Goal: Task Accomplishment & Management: Manage account settings

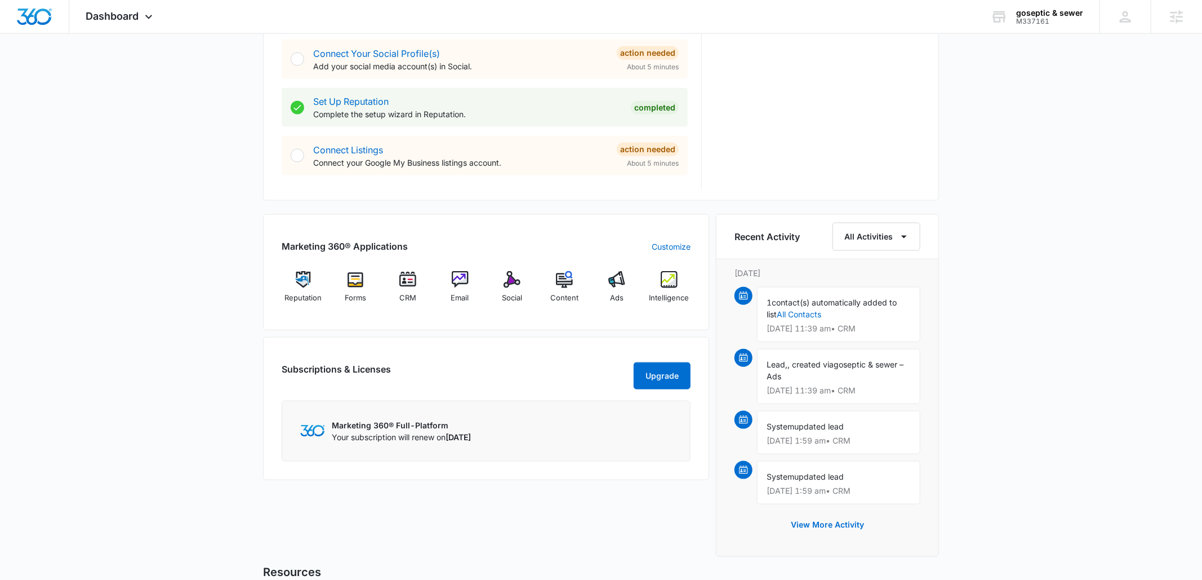
scroll to position [563, 0]
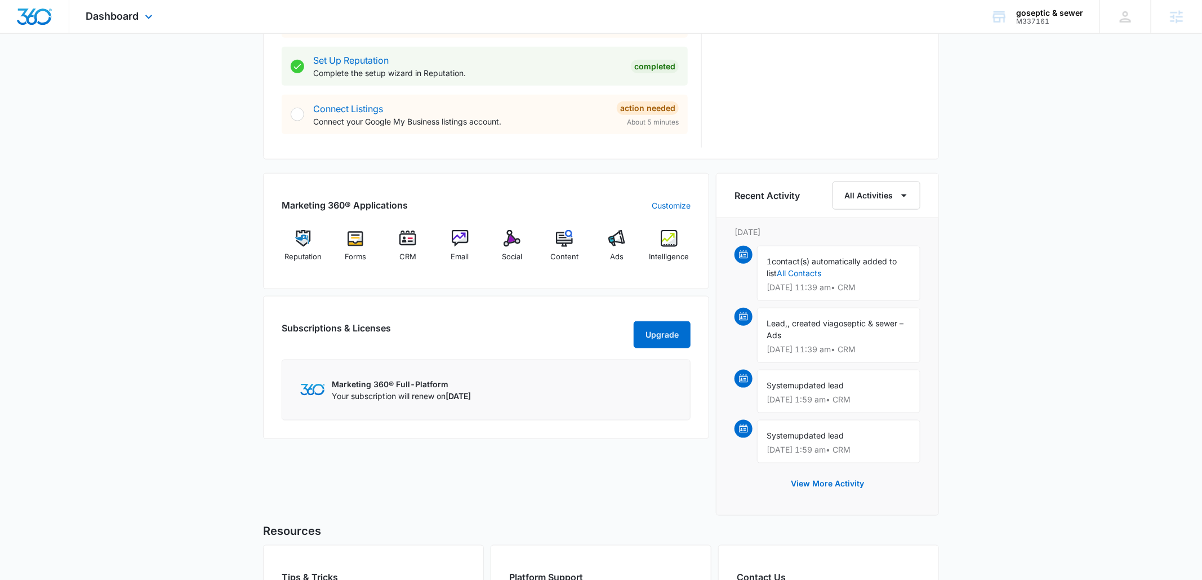
click at [110, 29] on div "Dashboard Apps Reputation Forms CRM Email Social Content Ads Intelligence Files…" at bounding box center [120, 16] width 103 height 33
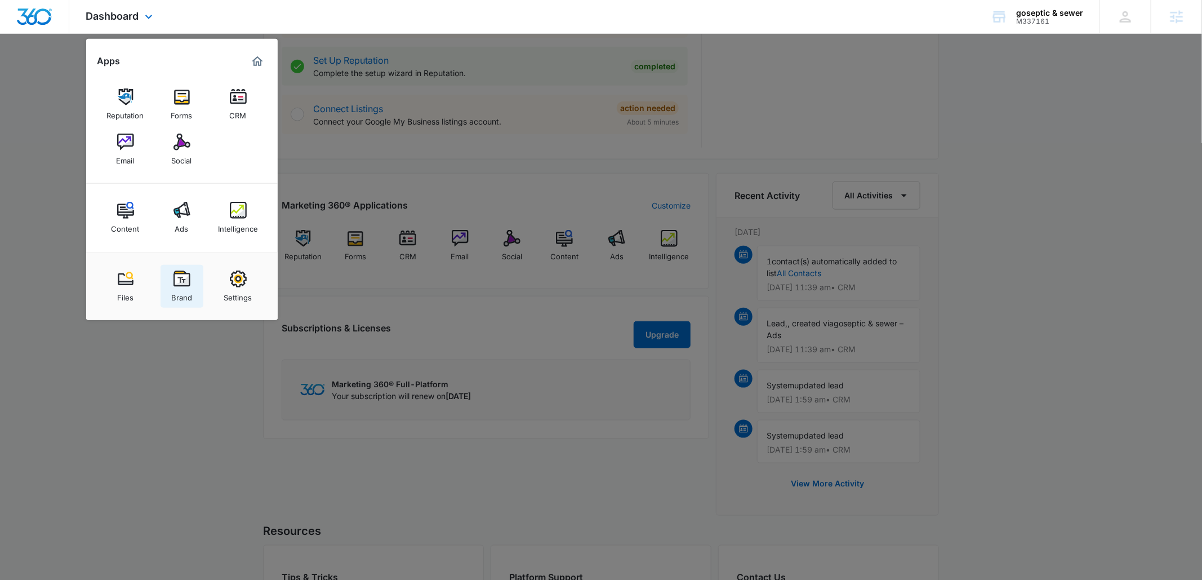
click at [180, 280] on img at bounding box center [182, 278] width 17 height 17
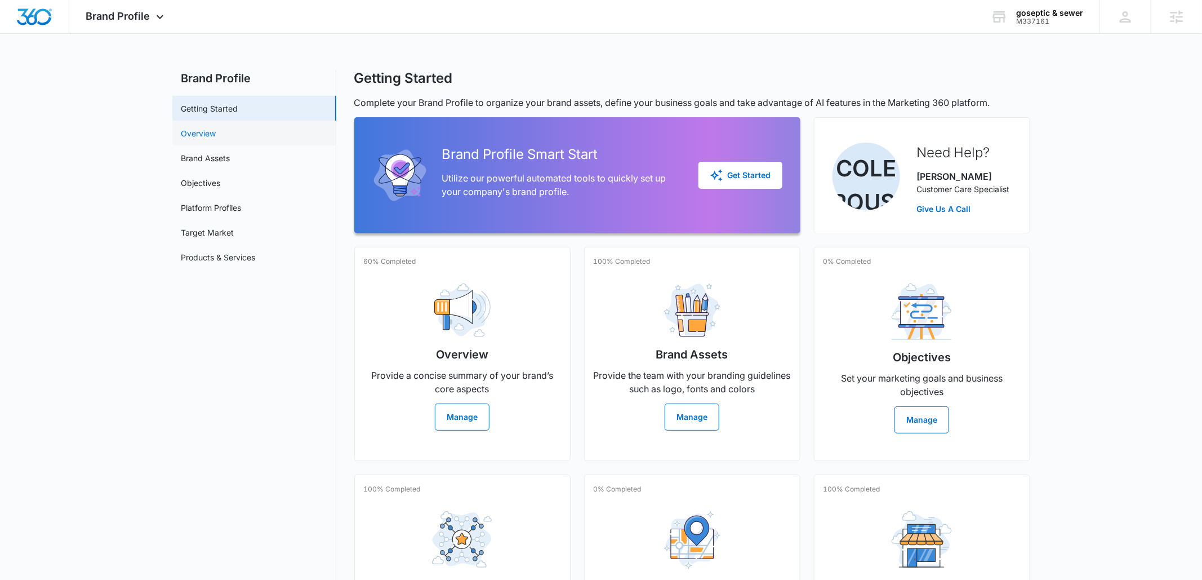
click at [216, 136] on link "Overview" at bounding box center [198, 133] width 35 height 12
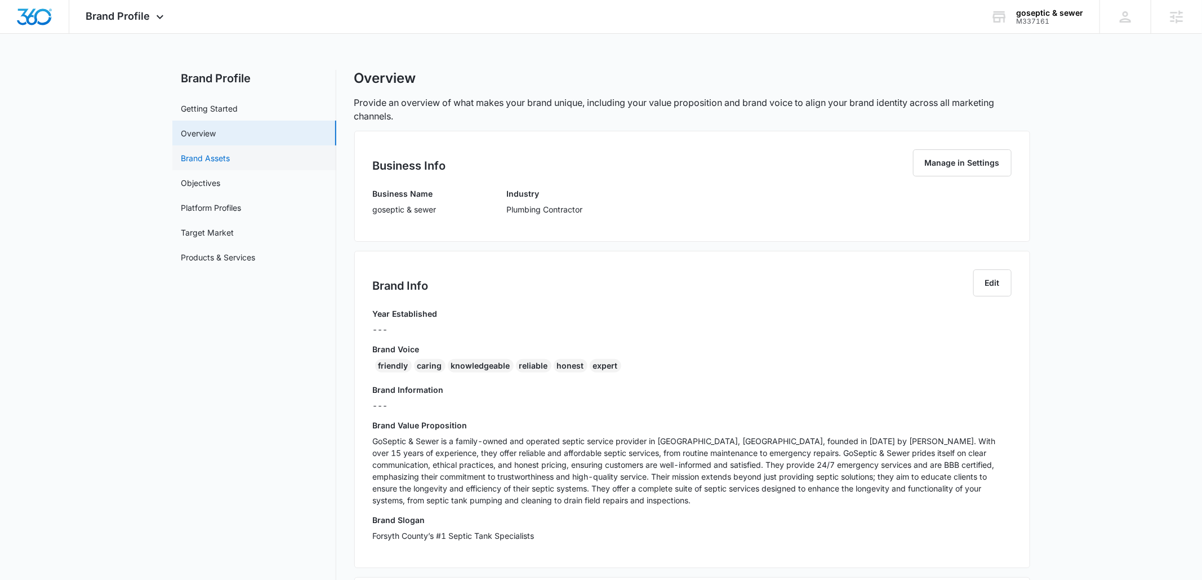
click at [230, 160] on link "Brand Assets" at bounding box center [205, 158] width 49 height 12
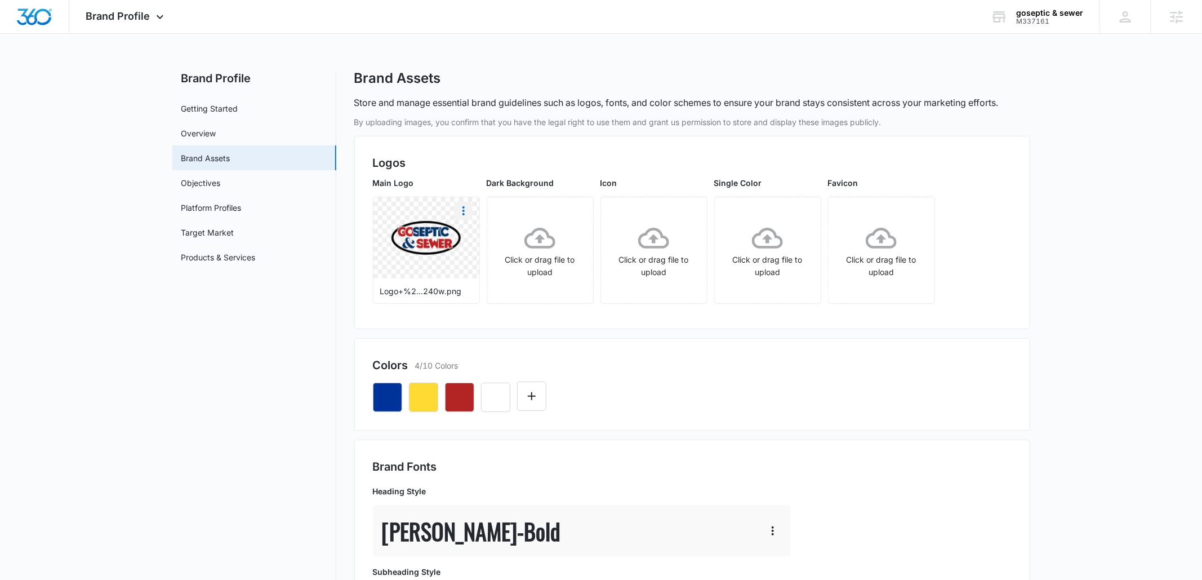
click at [470, 211] on button "More" at bounding box center [464, 211] width 18 height 18
click at [500, 242] on div "Download" at bounding box center [487, 242] width 37 height 8
click at [216, 129] on link "Overview" at bounding box center [198, 133] width 35 height 12
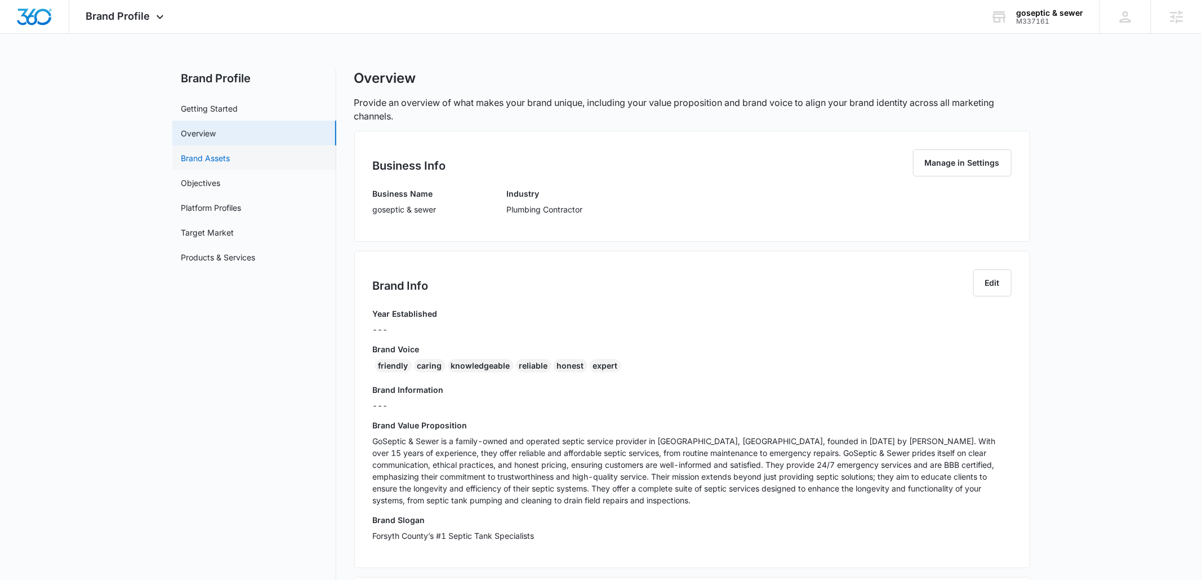
click at [230, 160] on link "Brand Assets" at bounding box center [205, 158] width 49 height 12
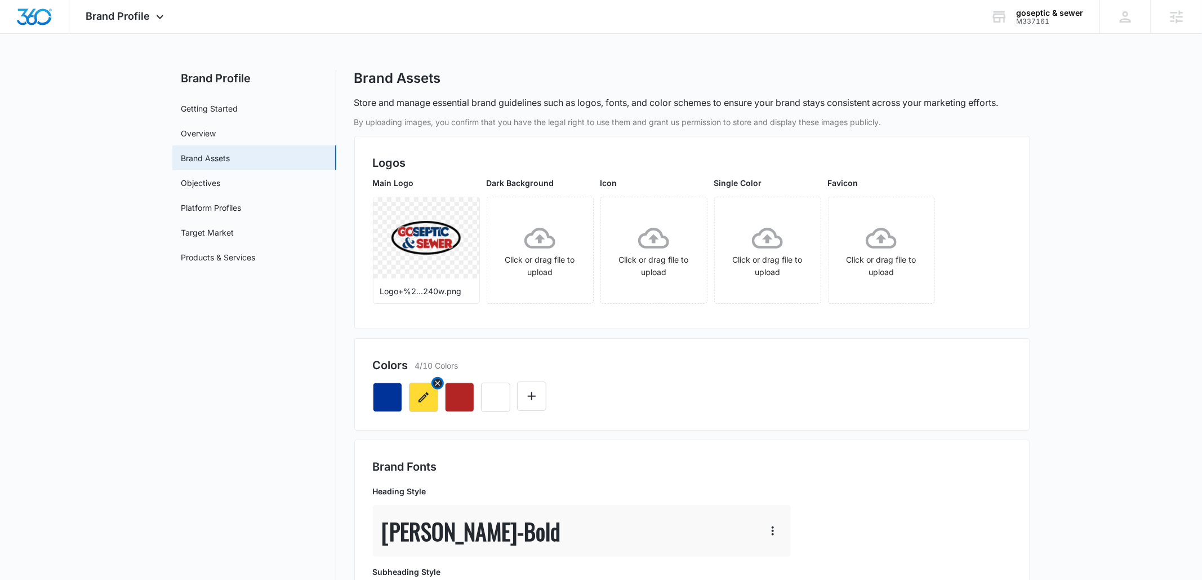
click at [423, 402] on icon "button" at bounding box center [424, 397] width 14 height 14
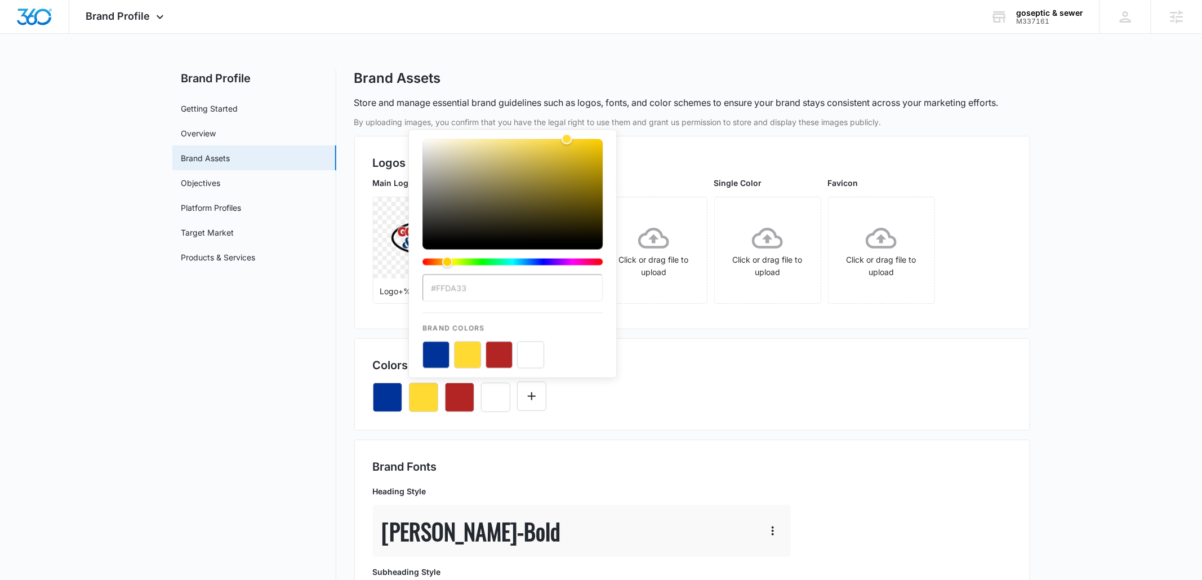
click at [446, 295] on input "#FFDA33" at bounding box center [513, 287] width 180 height 27
click at [632, 463] on h2 "Brand Fonts" at bounding box center [692, 466] width 639 height 17
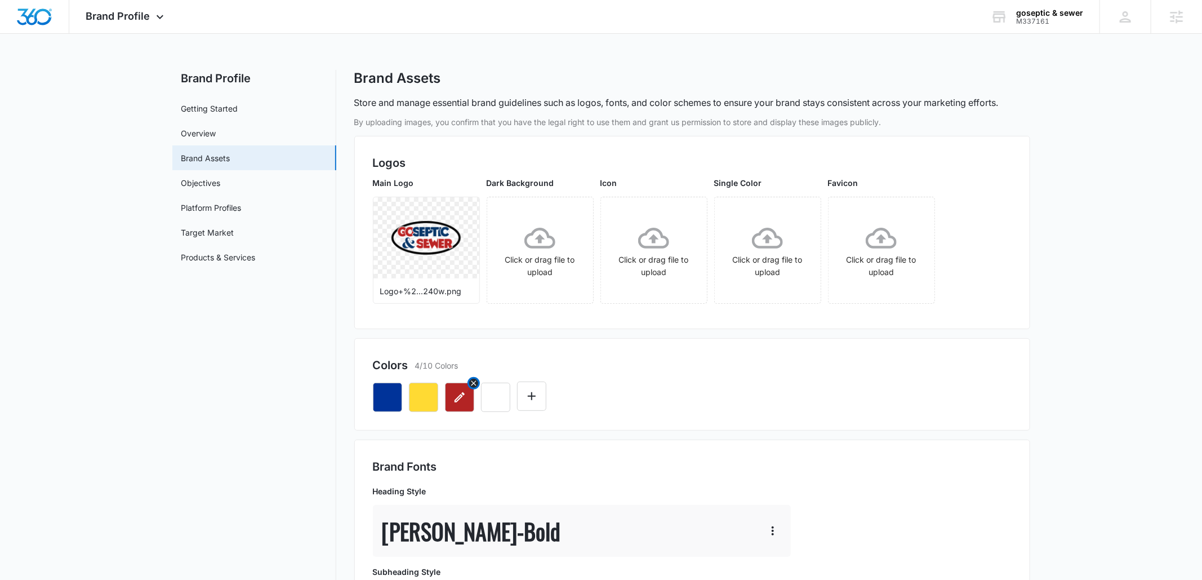
click at [460, 402] on icon "button" at bounding box center [460, 397] width 14 height 14
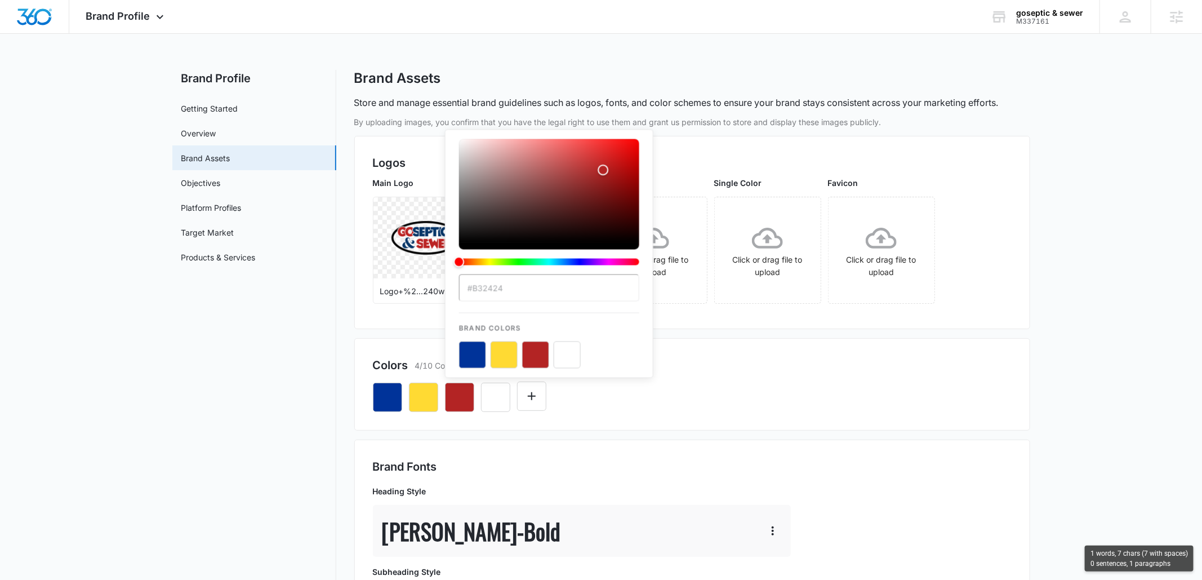
click at [487, 284] on input "#B32424" at bounding box center [549, 287] width 180 height 27
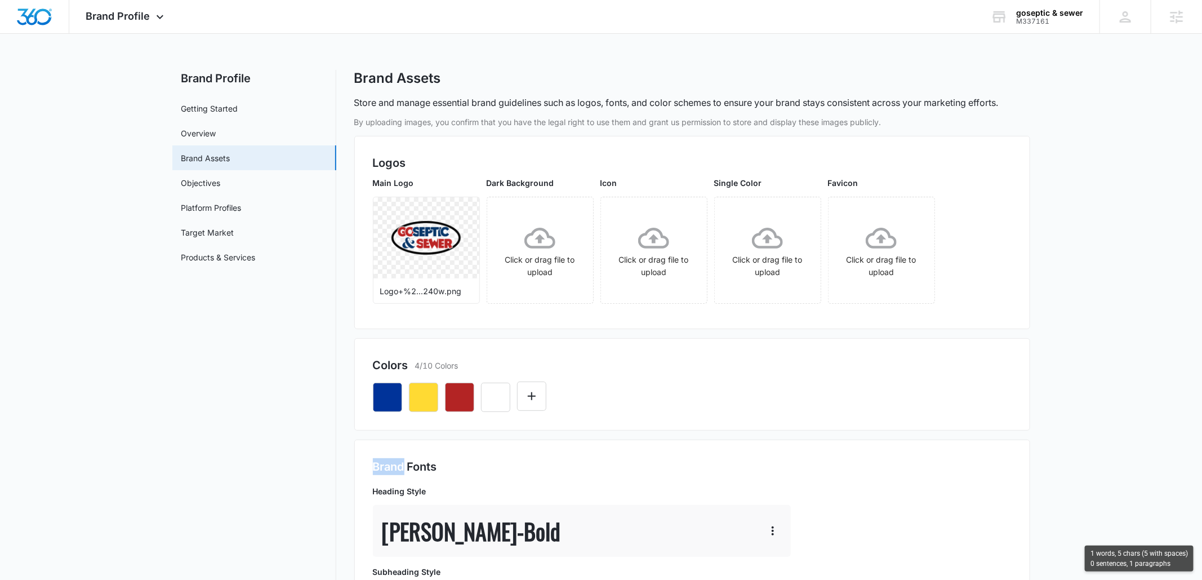
click at [763, 393] on div at bounding box center [692, 393] width 639 height 38
click at [461, 347] on div "Colors 4/10 Colors" at bounding box center [692, 384] width 676 height 92
click at [417, 401] on icon "button" at bounding box center [424, 397] width 14 height 14
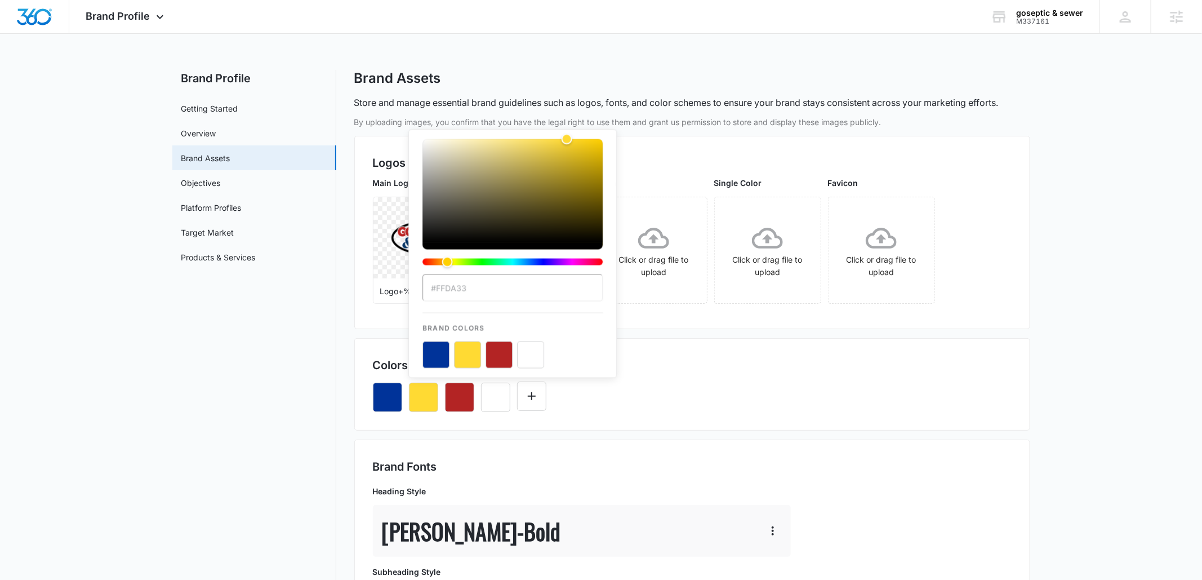
click at [459, 291] on input "#FFDA33" at bounding box center [513, 287] width 180 height 27
click at [607, 393] on div "#FFDA33 Brand Colors" at bounding box center [692, 393] width 639 height 38
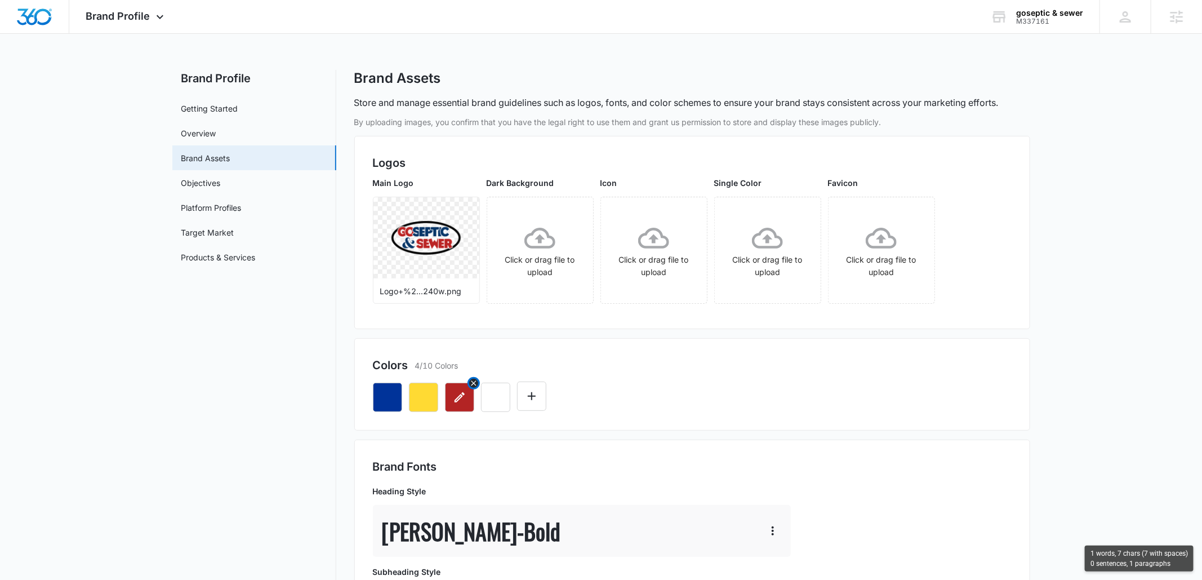
click at [459, 397] on icon "button" at bounding box center [460, 397] width 14 height 14
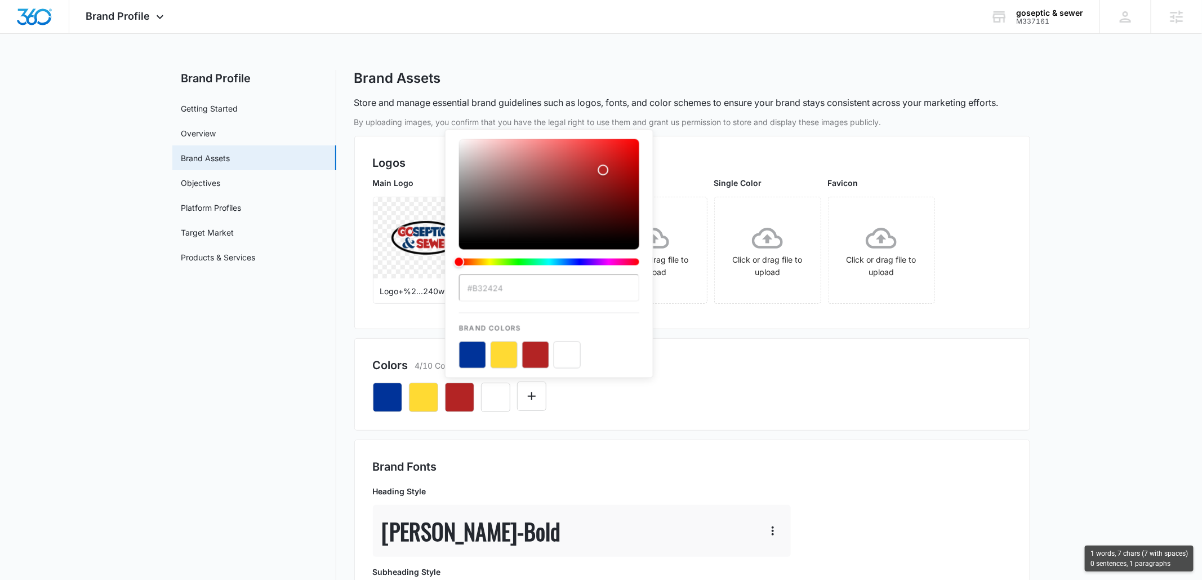
click at [512, 291] on input "#B32424" at bounding box center [549, 287] width 180 height 27
click at [492, 295] on input "#B32424" at bounding box center [549, 287] width 180 height 27
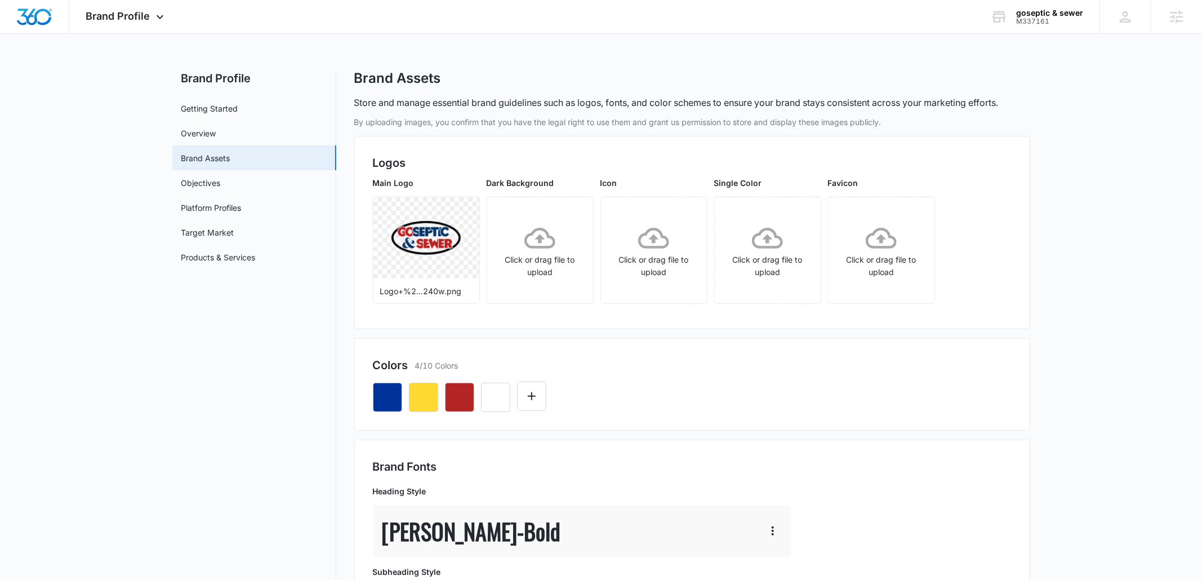
click at [359, 485] on div "Brand Fonts Heading Style Oswald - Bold Subheading Style Oswald - Regular Parag…" at bounding box center [692, 589] width 676 height 301
click at [390, 389] on button "button" at bounding box center [387, 397] width 29 height 29
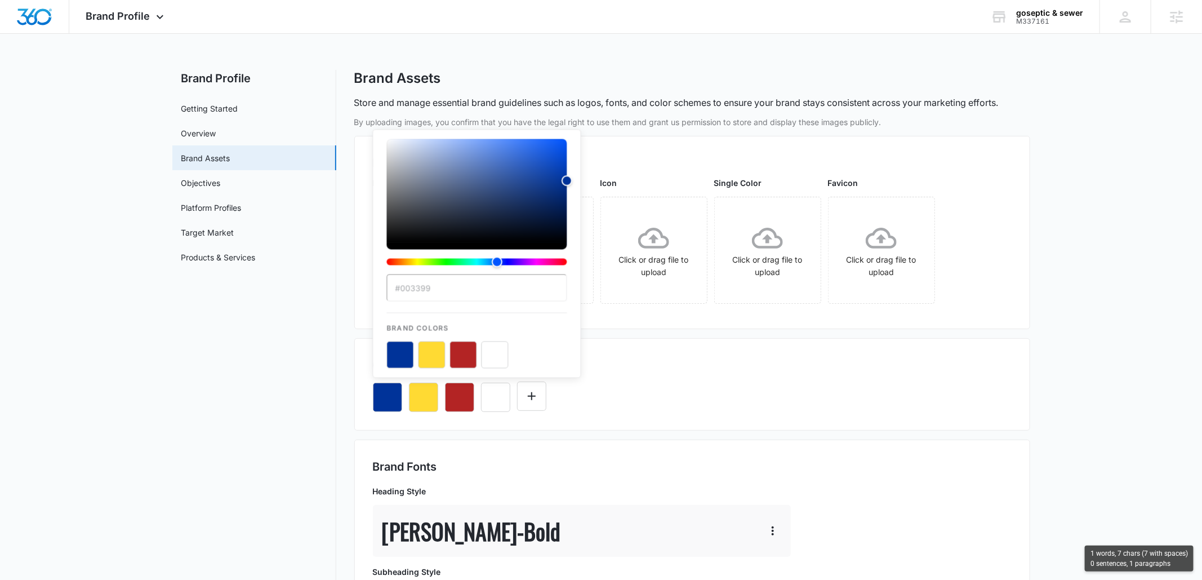
click at [416, 290] on input "#003399" at bounding box center [477, 287] width 180 height 27
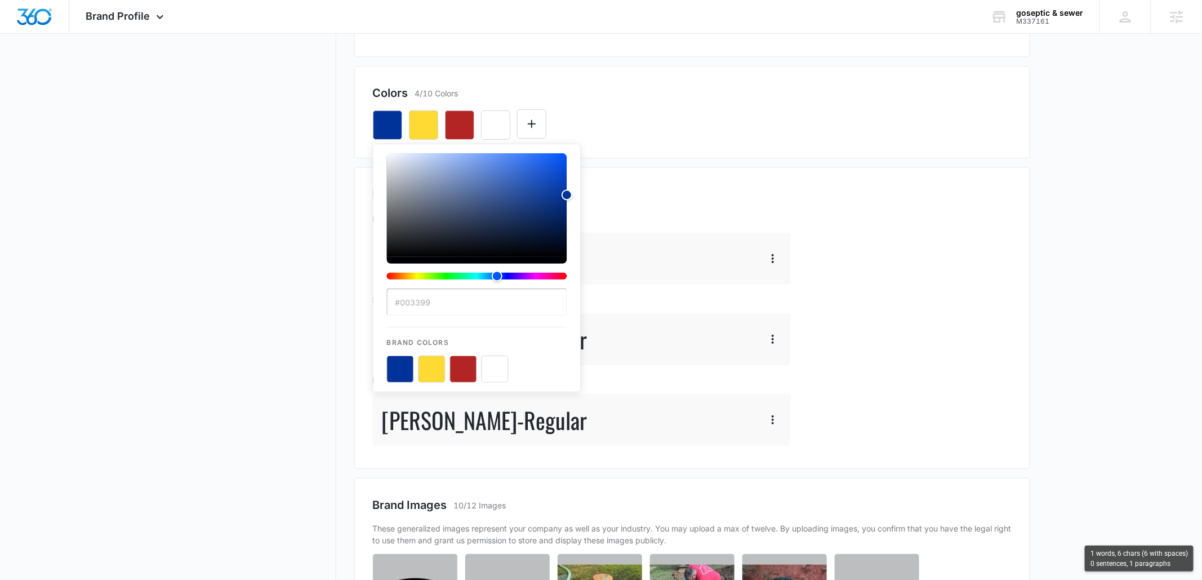
scroll to position [297, 0]
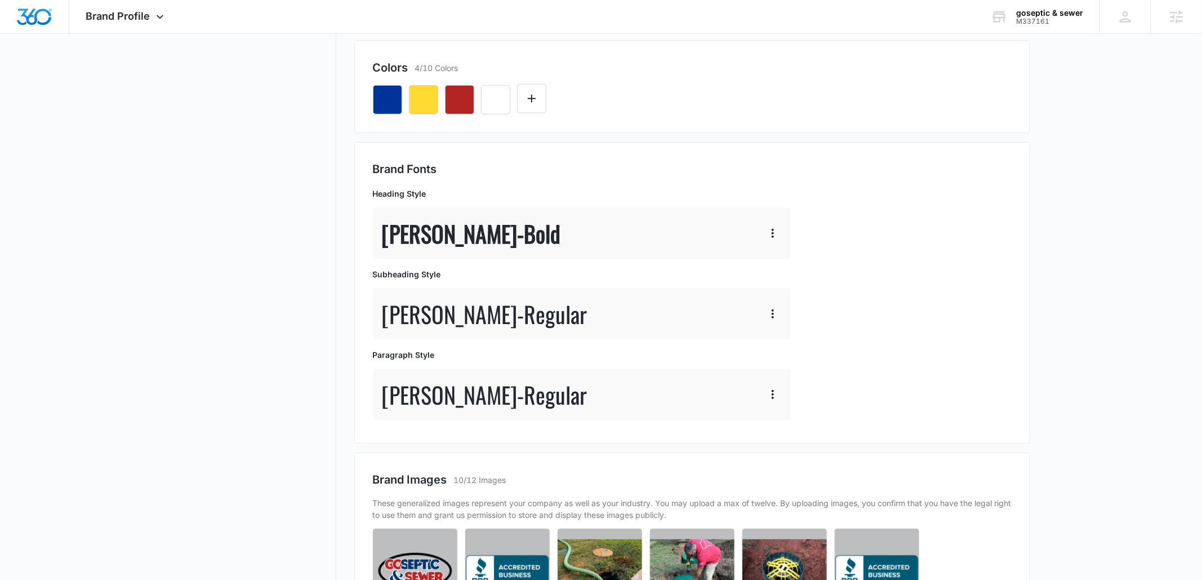
click at [888, 385] on div "Brand Fonts Heading Style Oswald - Bold Subheading Style Oswald - Regular Parag…" at bounding box center [692, 293] width 639 height 264
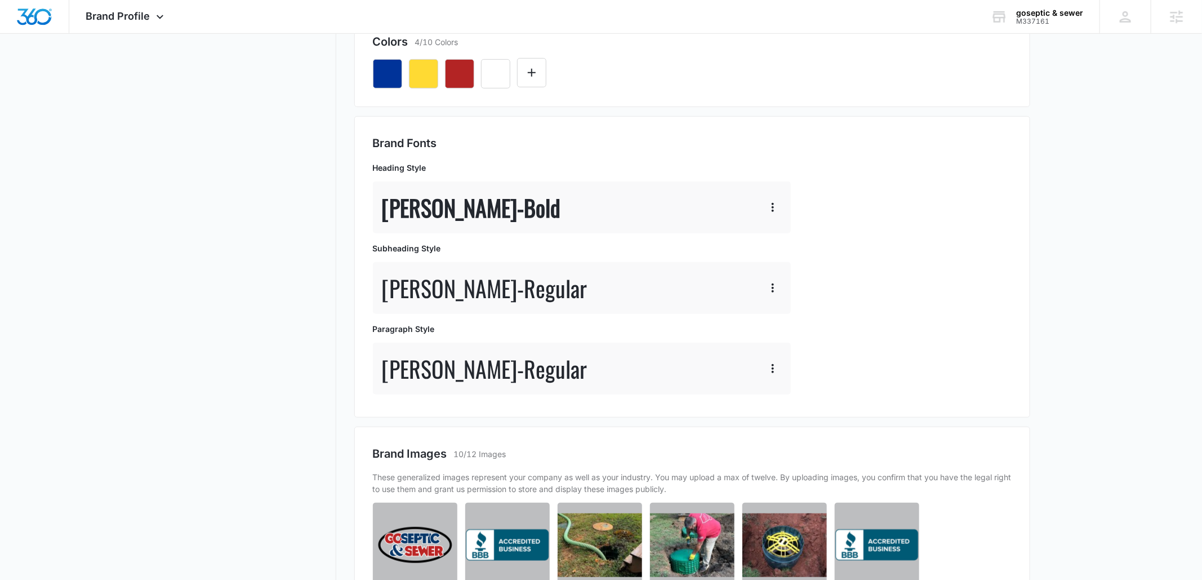
scroll to position [331, 0]
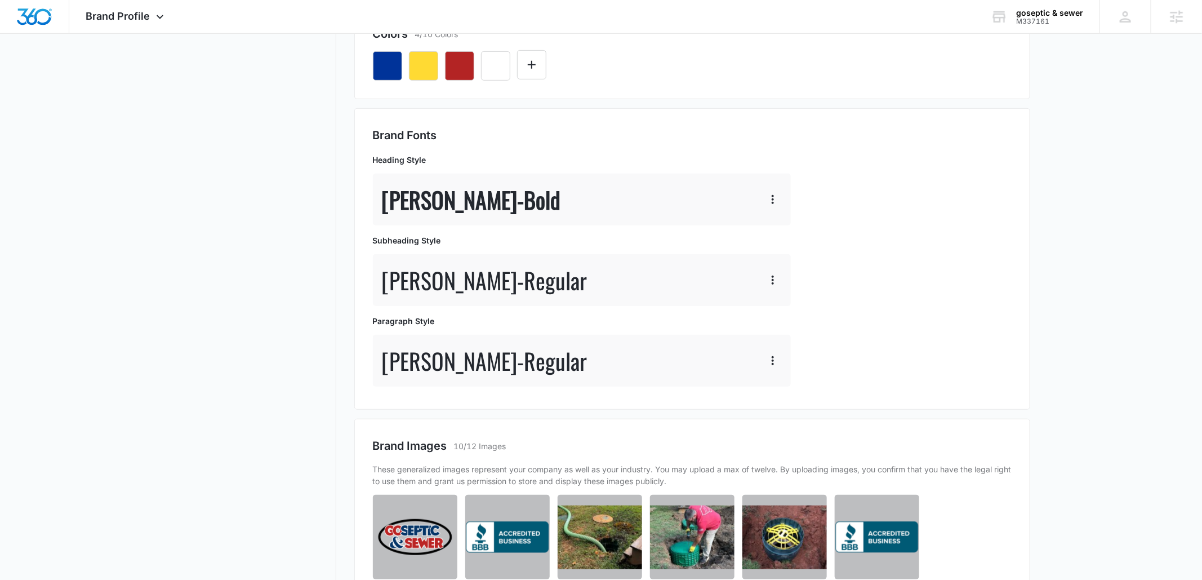
click at [405, 294] on p "Oswald - Regular" at bounding box center [485, 280] width 206 height 34
copy p "Oswald"
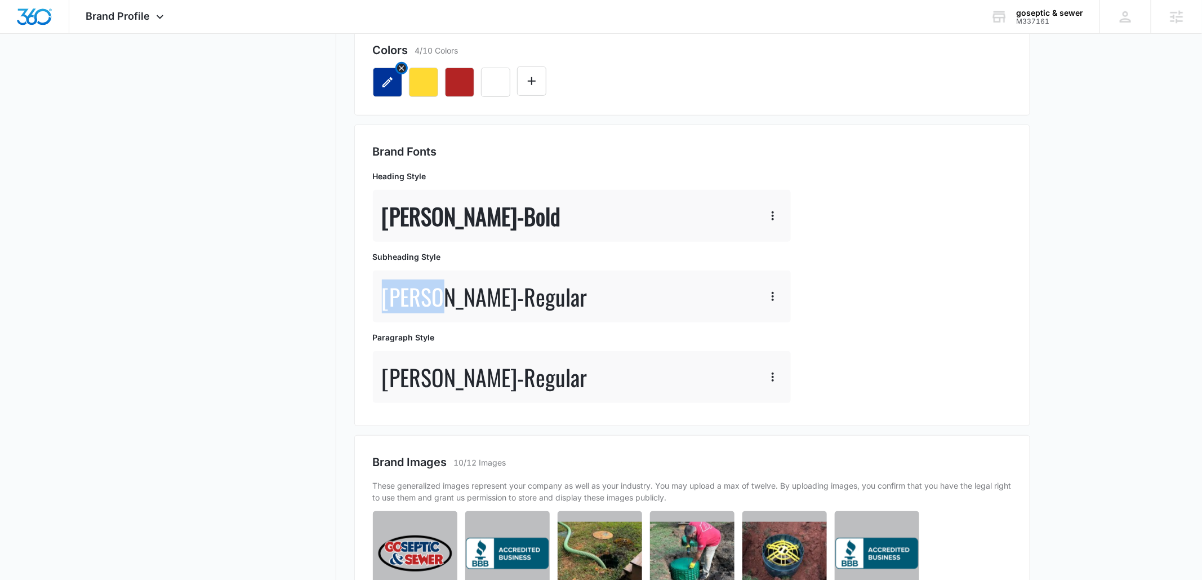
click at [387, 93] on button "button" at bounding box center [387, 82] width 29 height 29
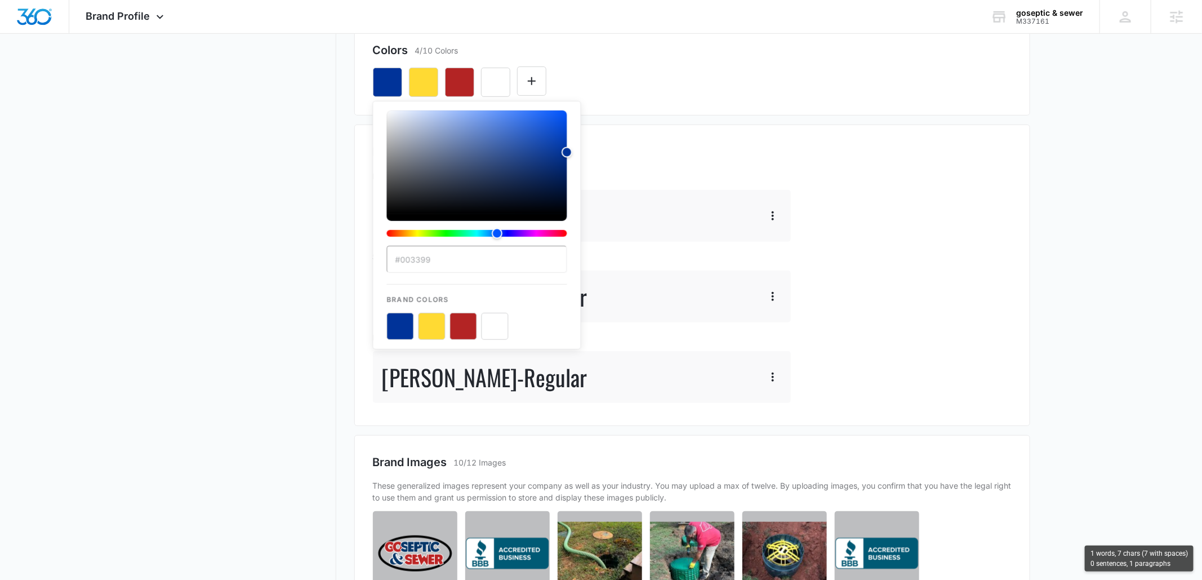
click at [424, 265] on input "#003399" at bounding box center [477, 259] width 180 height 27
click at [713, 156] on h2 "Brand Fonts" at bounding box center [692, 151] width 639 height 17
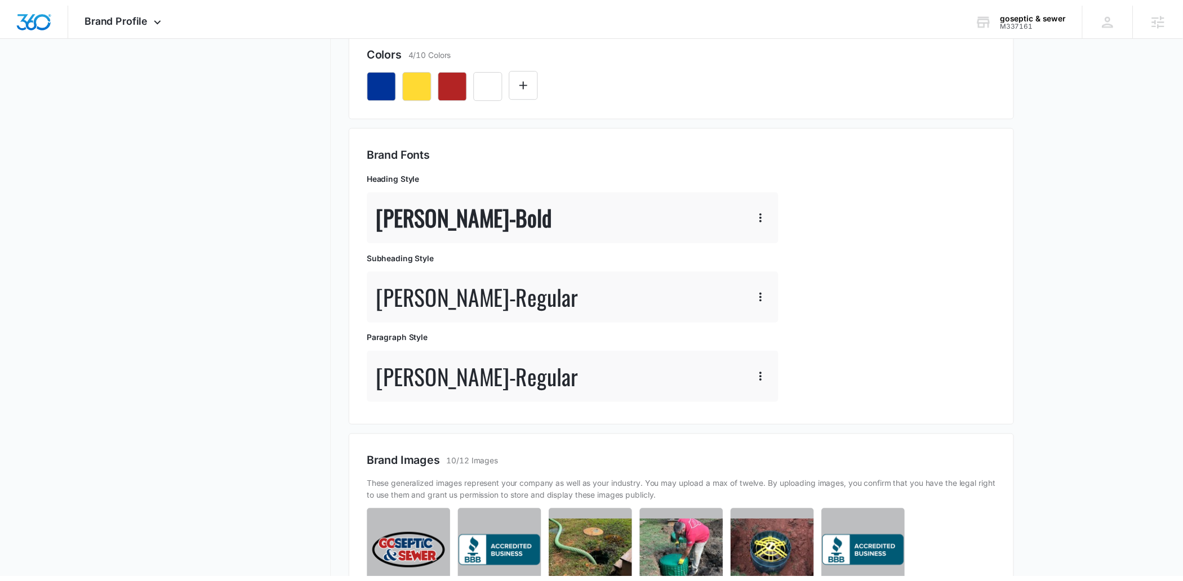
scroll to position [0, 0]
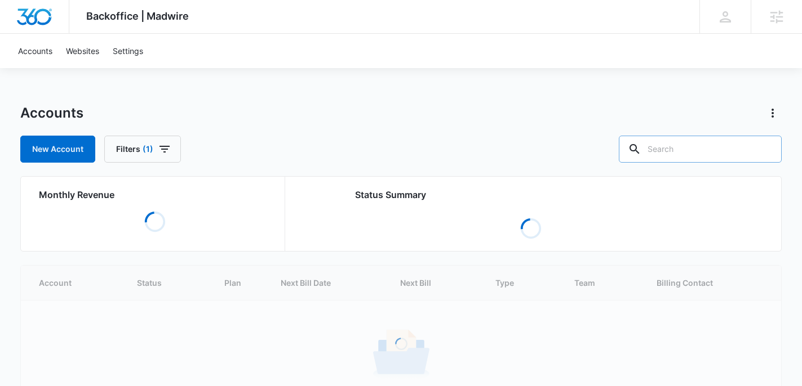
click at [714, 145] on input "text" at bounding box center [700, 149] width 163 height 27
paste input "M337161"
type input "M337161"
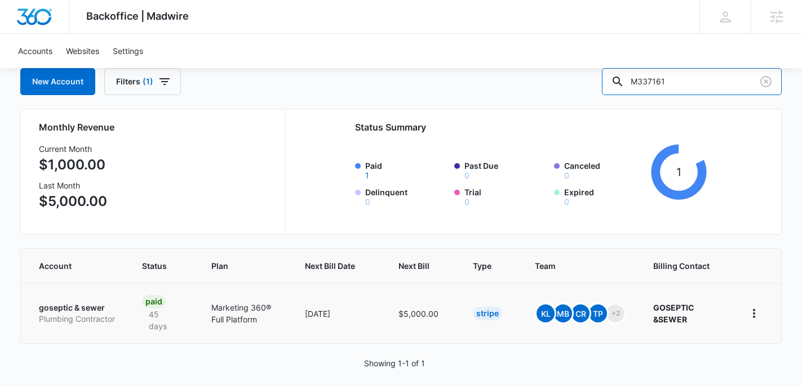
scroll to position [78, 0]
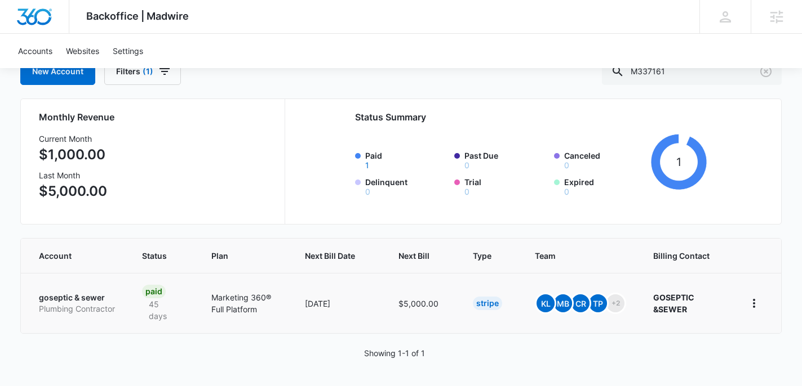
click at [82, 305] on p "Plumbing Contractor" at bounding box center [77, 309] width 76 height 11
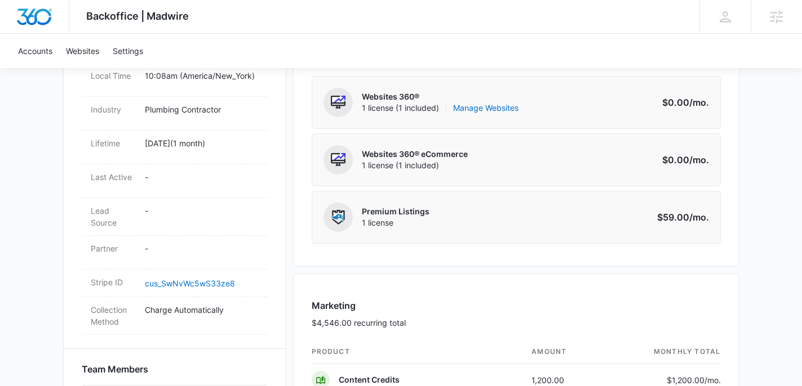
scroll to position [490, 0]
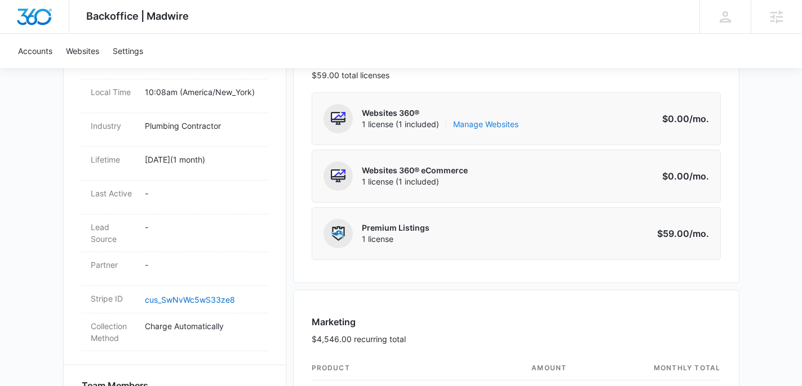
click at [481, 123] on link "Manage Websites" at bounding box center [485, 124] width 65 height 11
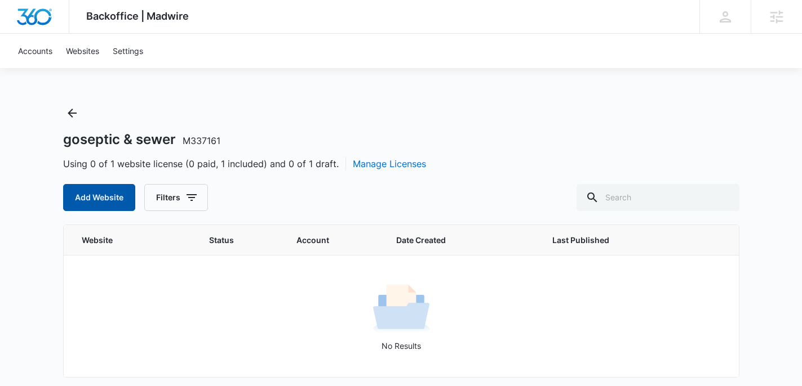
click at [102, 199] on button "Add Website" at bounding box center [99, 197] width 72 height 27
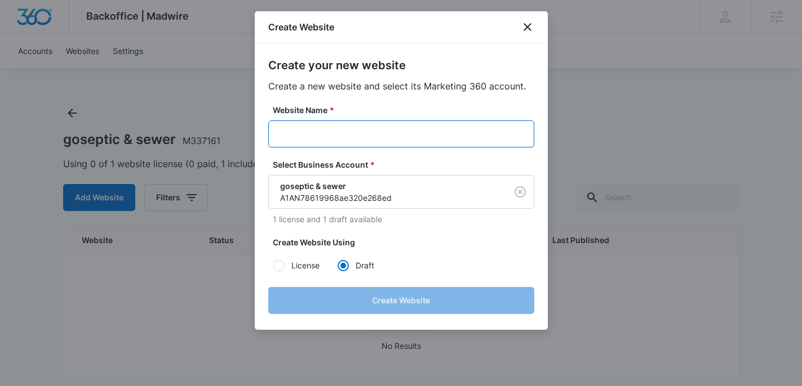
click at [374, 123] on input "Website Name *" at bounding box center [401, 134] width 266 height 27
paste input "M337161"
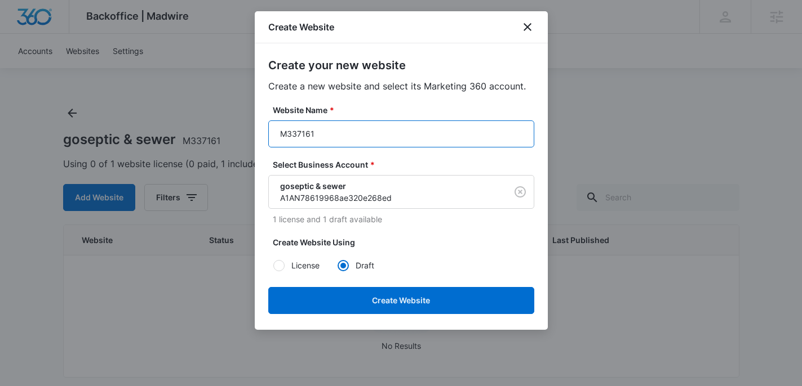
paste input "goseptic & sewer"
click at [348, 134] on input "M337161goseptic & sewer" at bounding box center [401, 134] width 266 height 27
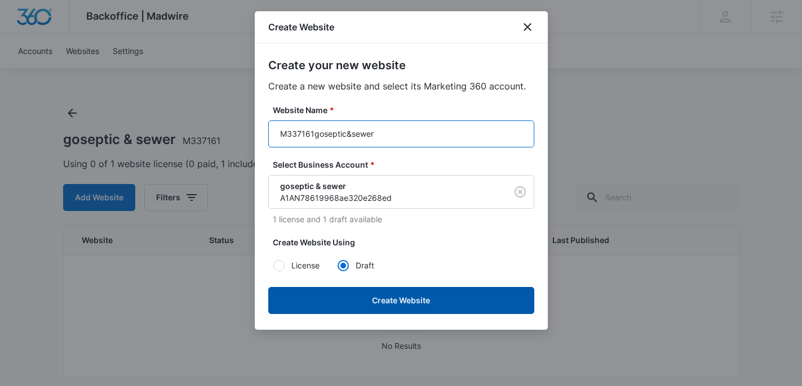
type input "M337161goseptic&sewer"
click at [416, 296] on button "Create Website" at bounding box center [401, 300] width 266 height 27
